Goal: Find contact information: Find contact information

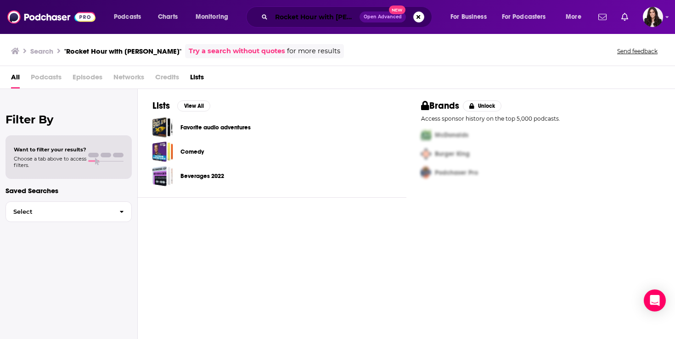
click at [290, 19] on input "Rocket Hour with [PERSON_NAME]" at bounding box center [315, 17] width 88 height 15
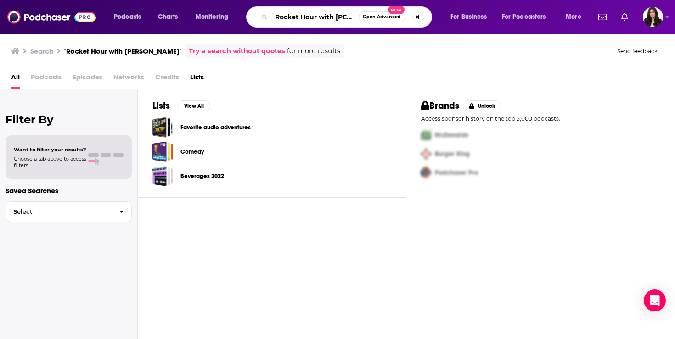
click at [290, 19] on input "Rocket Hour with [PERSON_NAME]" at bounding box center [314, 17] width 87 height 15
paste input "In Your Dreams With [PERSON_NAME]"
type input "In Your Dreams With [PERSON_NAME]"
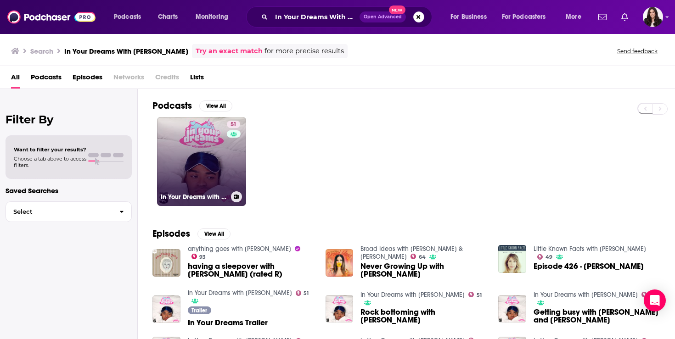
click at [187, 159] on link "51 In Your Dreams with [PERSON_NAME]" at bounding box center [201, 161] width 89 height 89
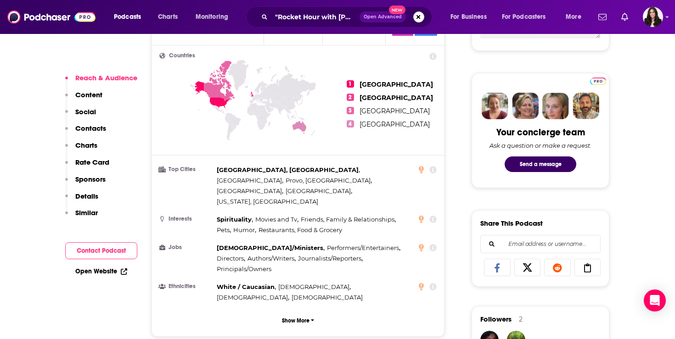
click at [97, 128] on p "Contacts" at bounding box center [90, 128] width 31 height 9
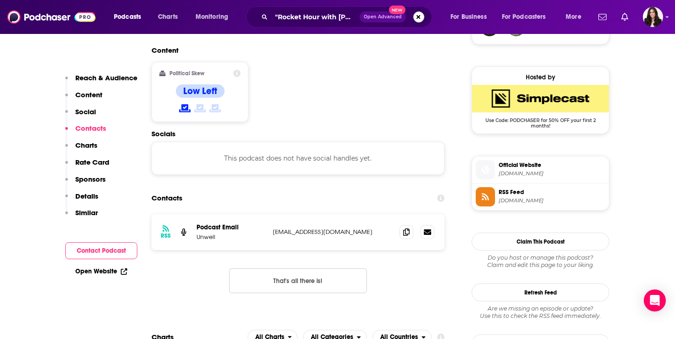
scroll to position [728, 0]
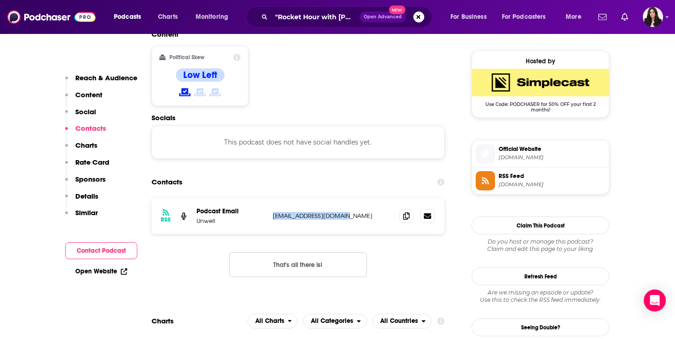
drag, startPoint x: 354, startPoint y: 173, endPoint x: 272, endPoint y: 171, distance: 82.2
click at [272, 198] on div "RSS Podcast Email Unwell [EMAIL_ADDRESS][DOMAIN_NAME] [EMAIL_ADDRESS][DOMAIN_NA…" at bounding box center [297, 216] width 293 height 36
copy p "[EMAIL_ADDRESS][DOMAIN_NAME]"
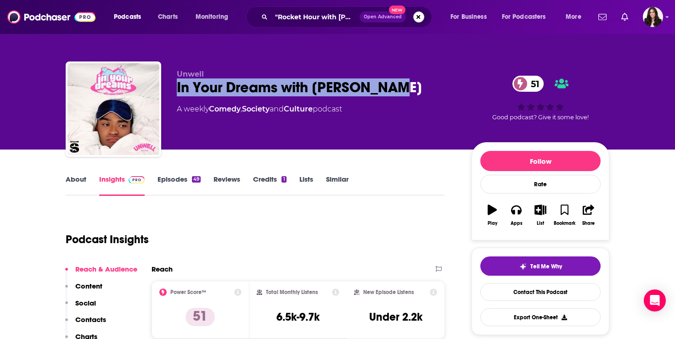
drag, startPoint x: 169, startPoint y: 86, endPoint x: 396, endPoint y: 93, distance: 227.3
click at [396, 93] on div "Unwell In Your Dreams with [PERSON_NAME] 51 A weekly Comedy , Society and Cultu…" at bounding box center [337, 111] width 543 height 99
copy h2 "In Your Dreams with [PERSON_NAME]"
